Goal: Task Accomplishment & Management: Manage account settings

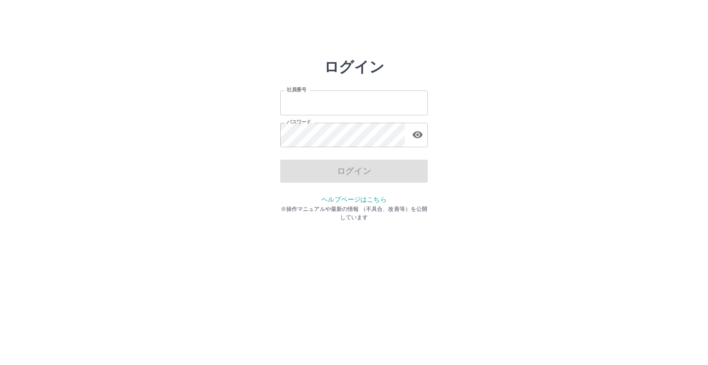
type input "*******"
click at [365, 172] on div "ログイン" at bounding box center [354, 171] width 148 height 23
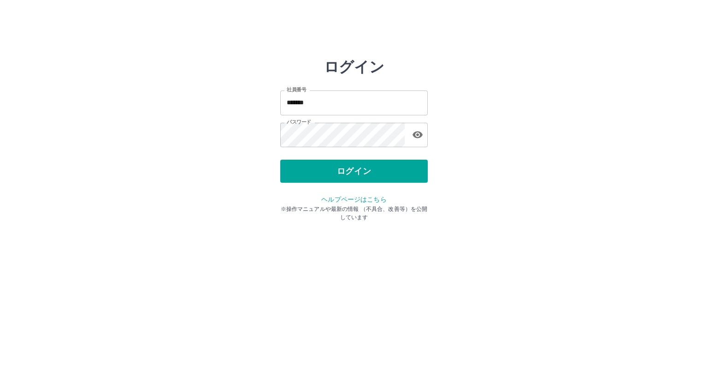
click at [349, 166] on button "ログイン" at bounding box center [354, 171] width 148 height 23
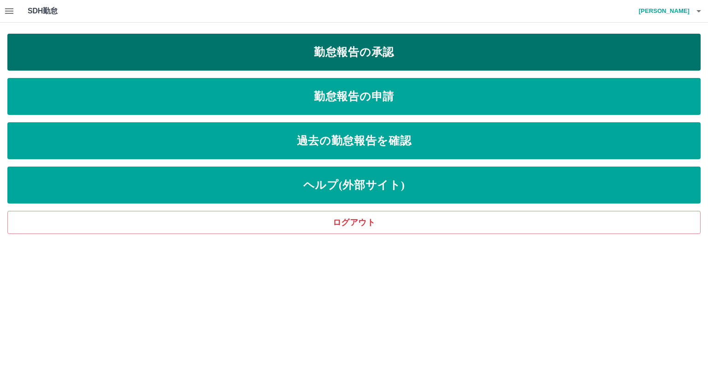
click at [360, 55] on link "勤怠報告の承認" at bounding box center [353, 52] width 693 height 37
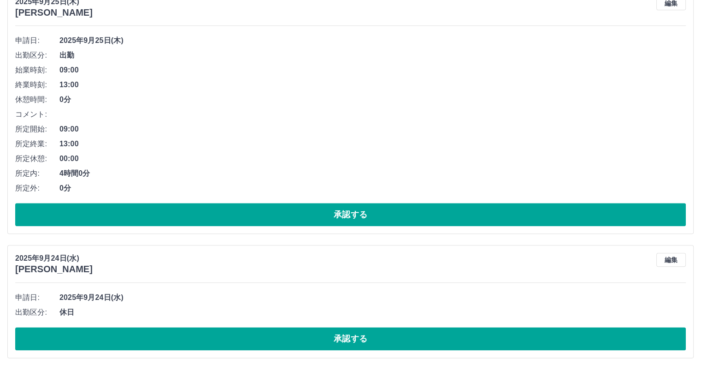
scroll to position [1016, 0]
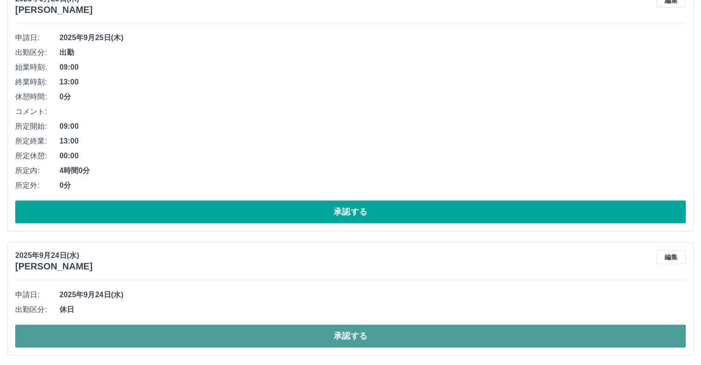
click at [356, 335] on button "承認する" at bounding box center [350, 335] width 671 height 23
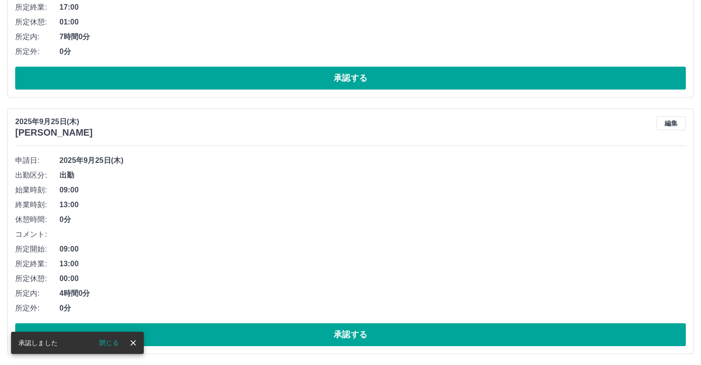
scroll to position [893, 0]
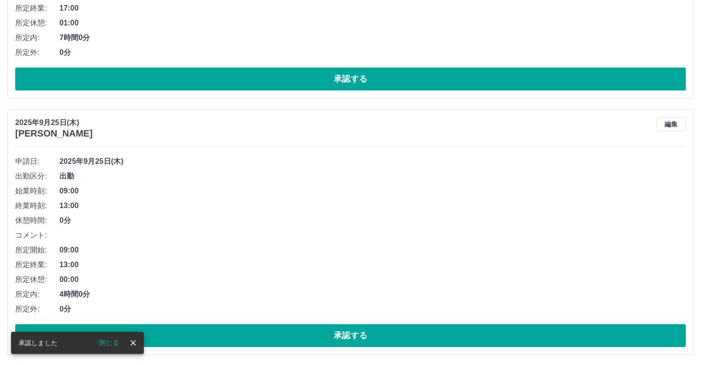
click at [356, 335] on button "承認する" at bounding box center [350, 335] width 671 height 23
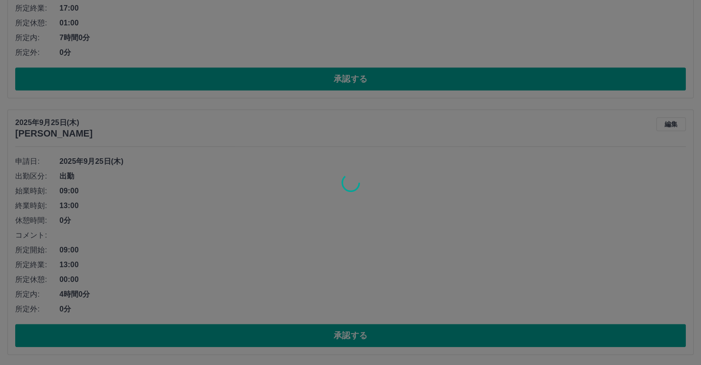
scroll to position [636, 0]
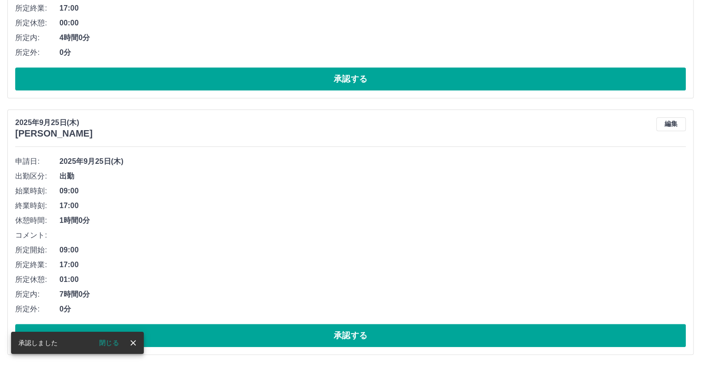
click at [356, 335] on button "承認する" at bounding box center [350, 335] width 671 height 23
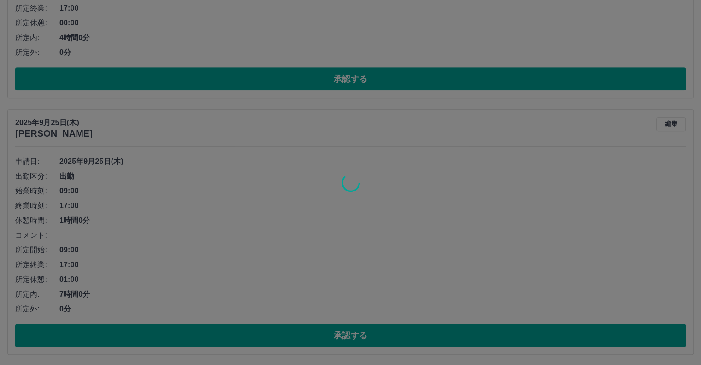
scroll to position [380, 0]
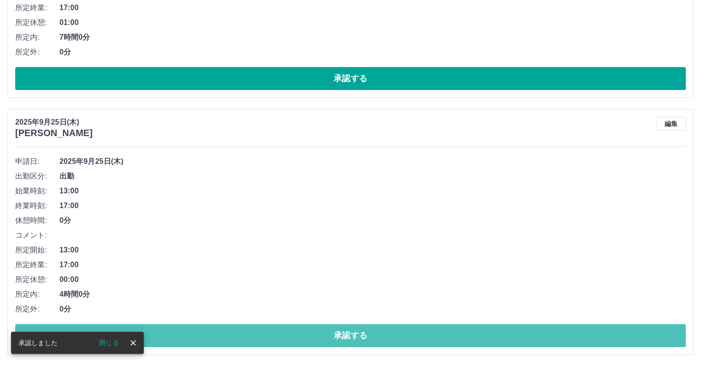
click at [356, 335] on button "承認する" at bounding box center [350, 335] width 671 height 23
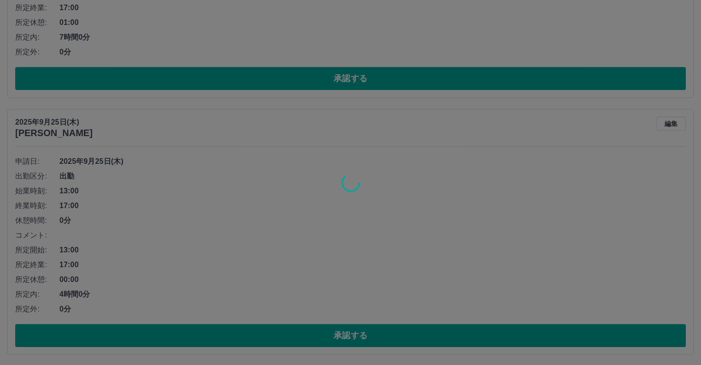
scroll to position [124, 0]
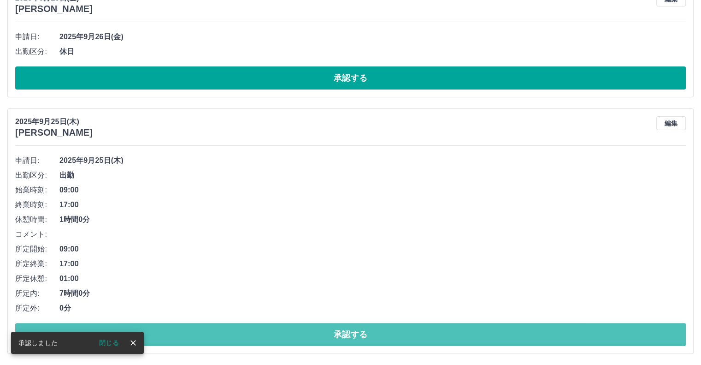
click at [356, 335] on button "承認する" at bounding box center [350, 334] width 671 height 23
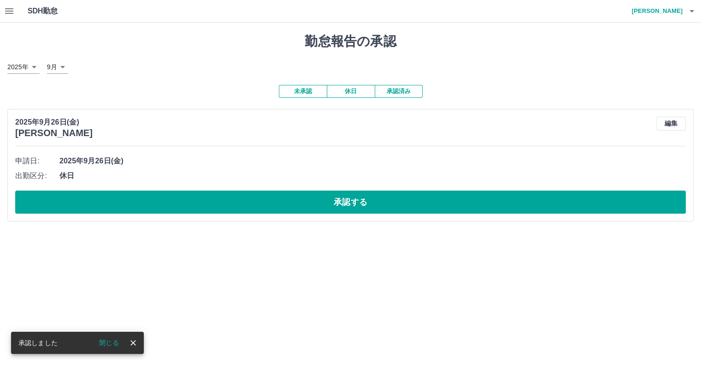
scroll to position [0, 0]
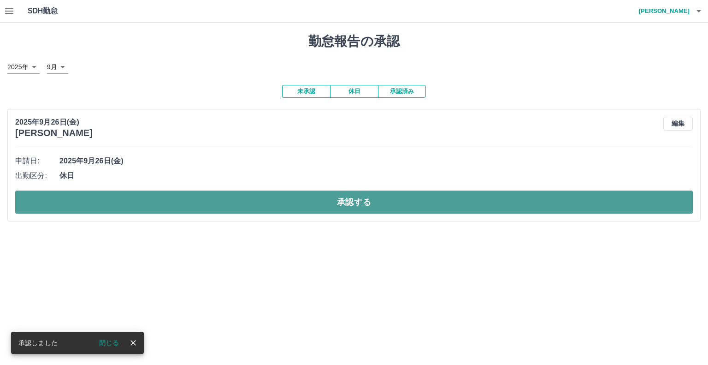
click at [302, 202] on button "承認する" at bounding box center [354, 201] width 678 height 23
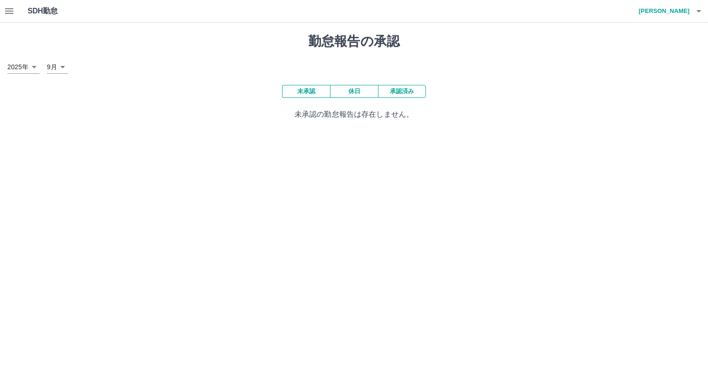
click at [413, 94] on button "承認済み" at bounding box center [402, 91] width 48 height 13
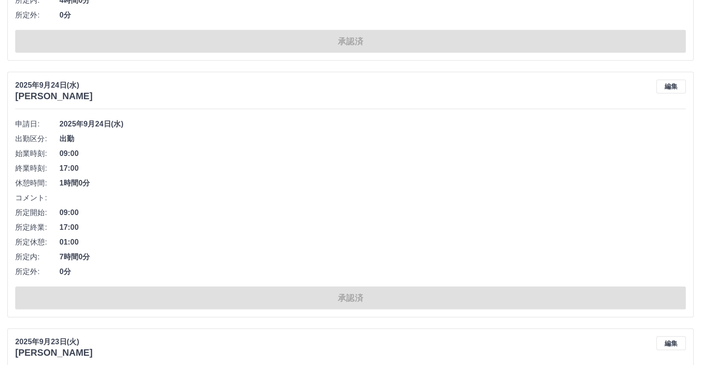
scroll to position [2029, 0]
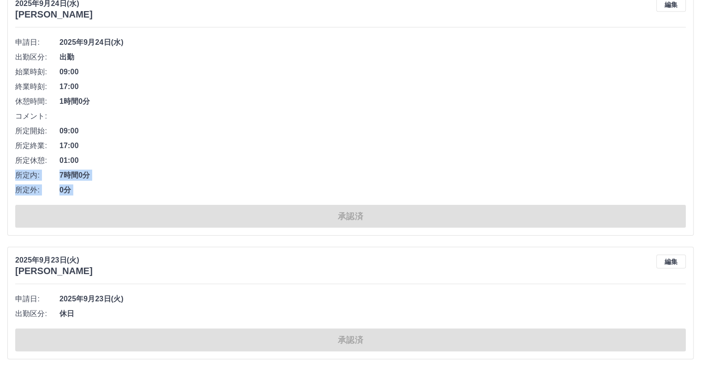
drag, startPoint x: 701, startPoint y: 159, endPoint x: 707, endPoint y: 242, distance: 83.7
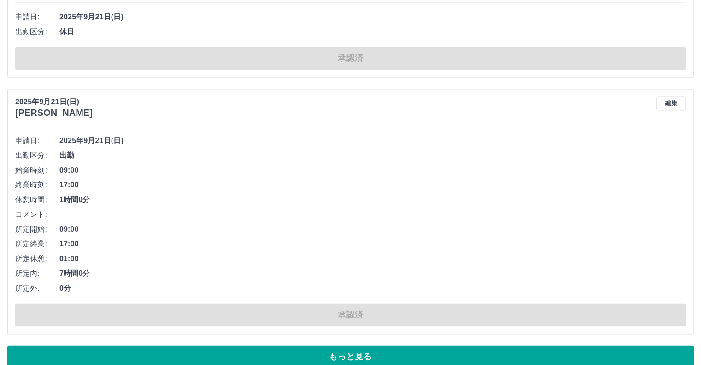
scroll to position [4857, 0]
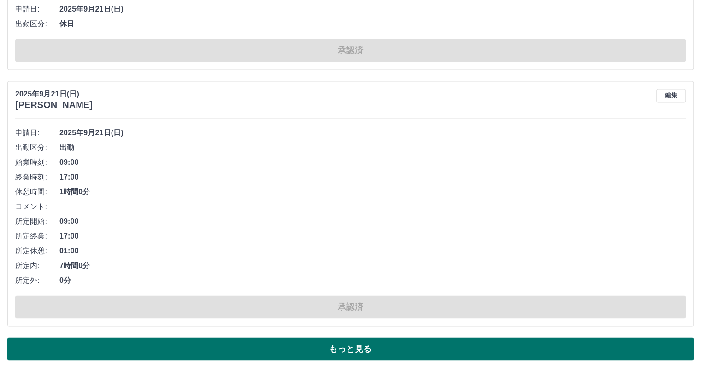
click at [464, 338] on button "もっと見る" at bounding box center [350, 348] width 687 height 23
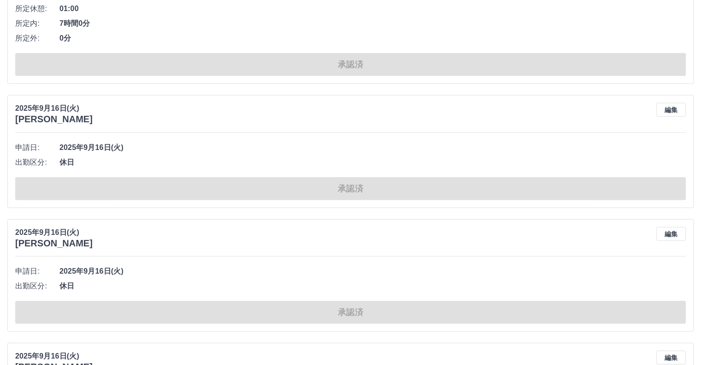
scroll to position [9803, 0]
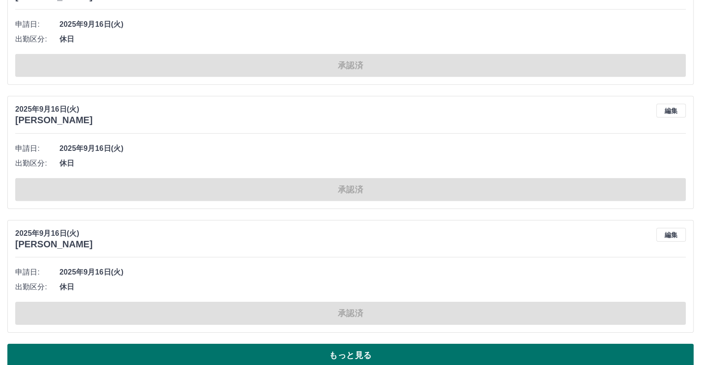
click at [528, 344] on button "もっと見る" at bounding box center [350, 355] width 687 height 23
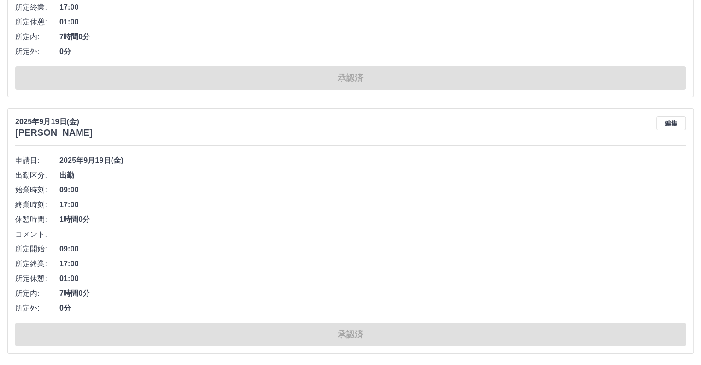
scroll to position [6990, 0]
